Goal: Task Accomplishment & Management: Manage account settings

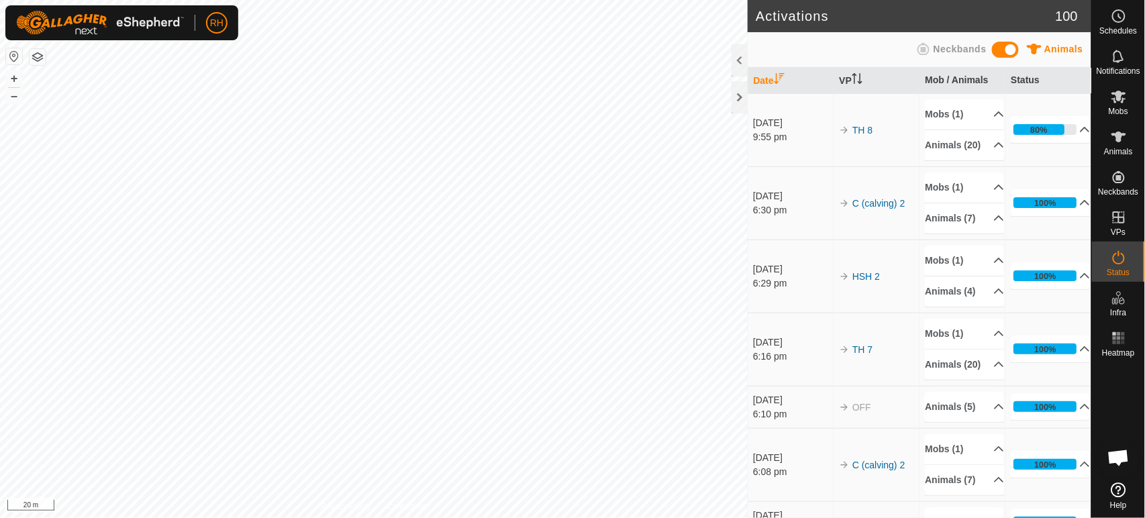
scroll to position [1198, 0]
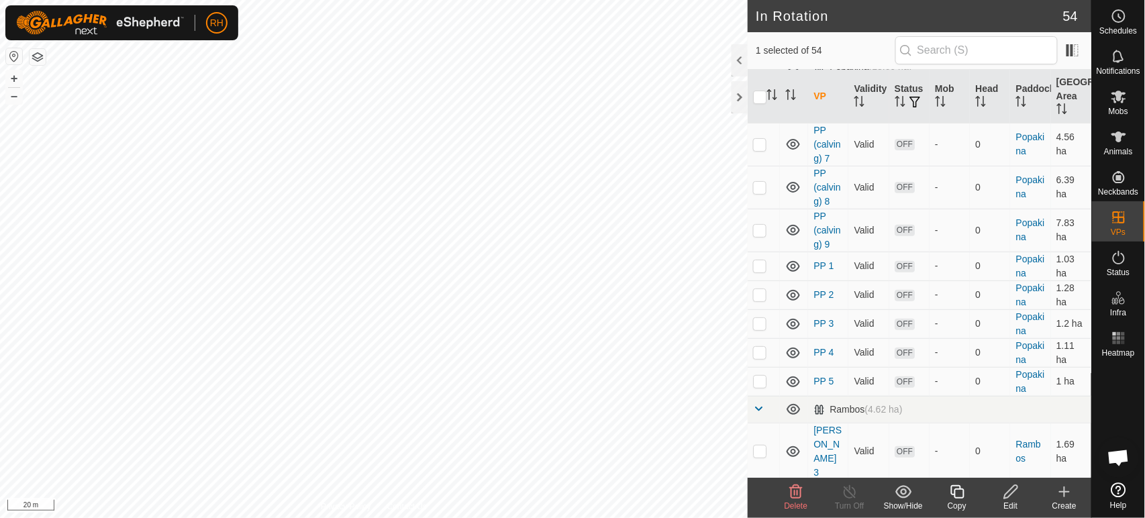
scroll to position [1874, 0]
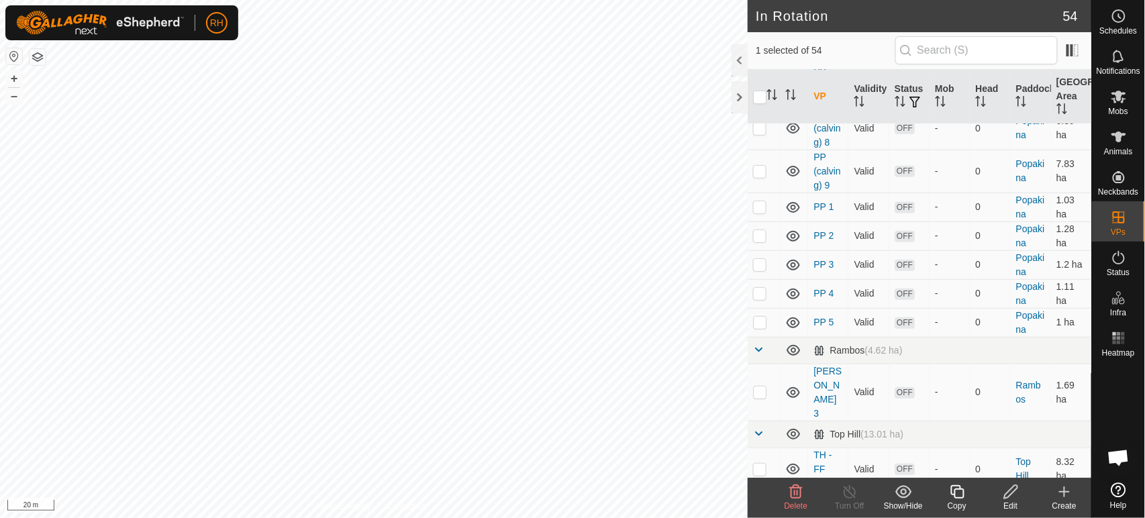
checkbox input "true"
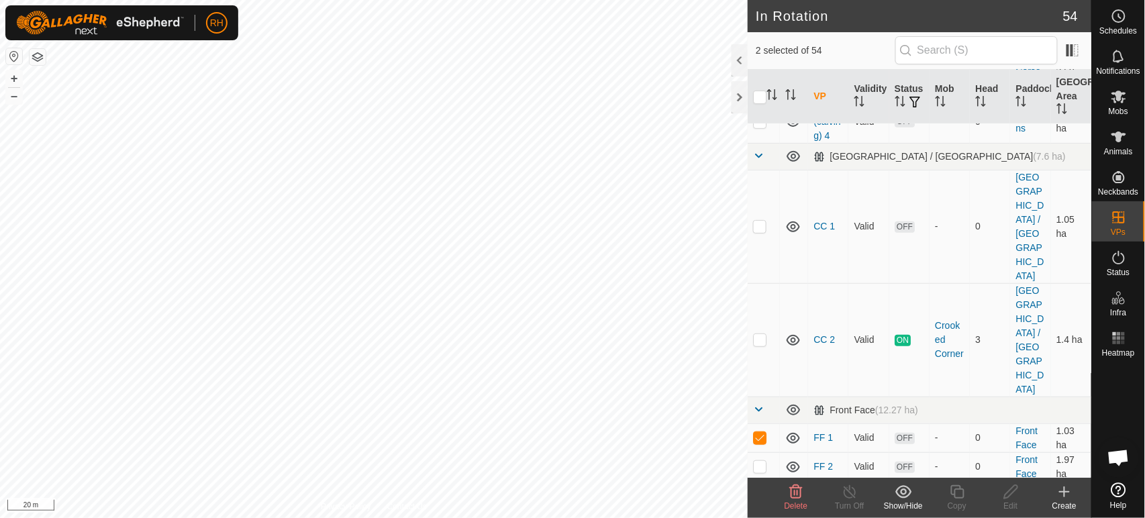
scroll to position [178, 0]
click at [759, 434] on p-checkbox at bounding box center [759, 439] width 13 height 11
checkbox input "false"
click at [1013, 494] on icon at bounding box center [1011, 492] width 17 height 16
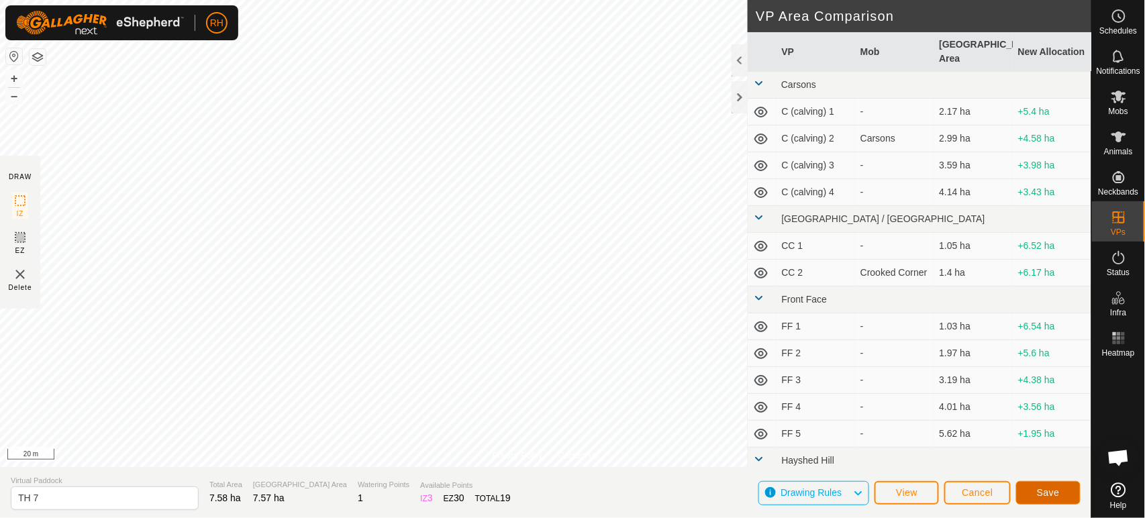
click at [1051, 488] on span "Save" at bounding box center [1048, 492] width 23 height 11
